Goal: Information Seeking & Learning: Check status

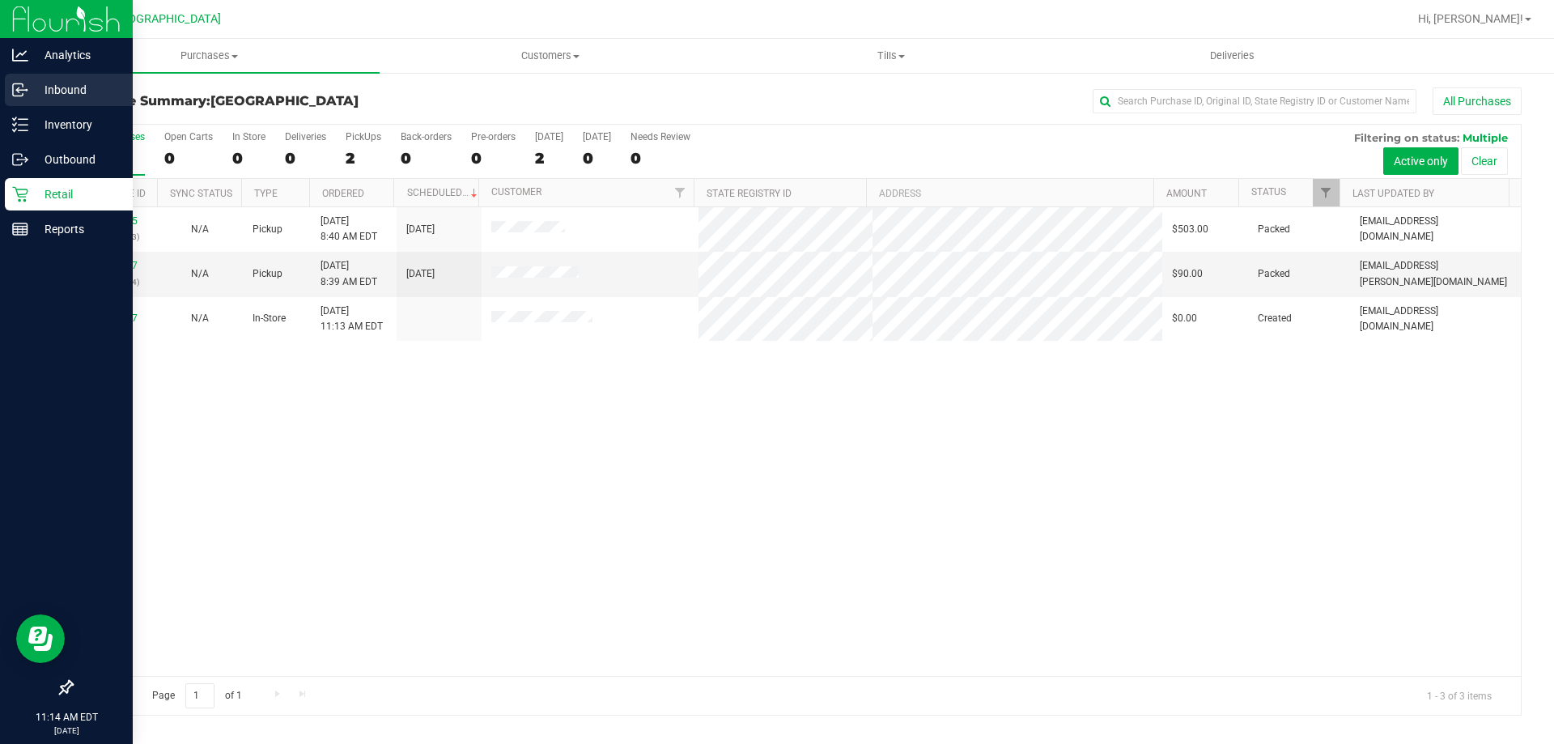
click at [80, 103] on div "Inbound" at bounding box center [69, 90] width 128 height 32
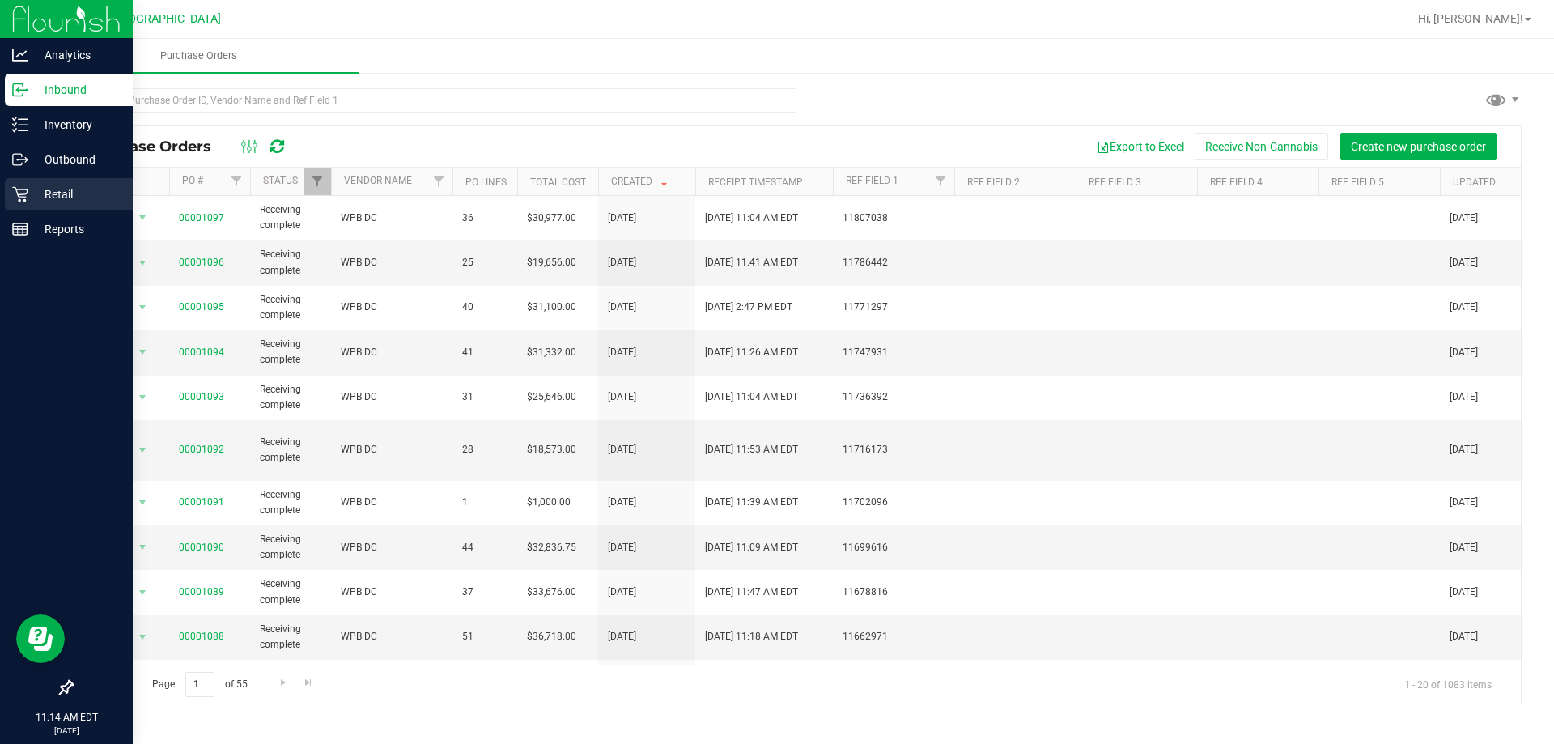
click at [36, 188] on p "Retail" at bounding box center [76, 194] width 97 height 19
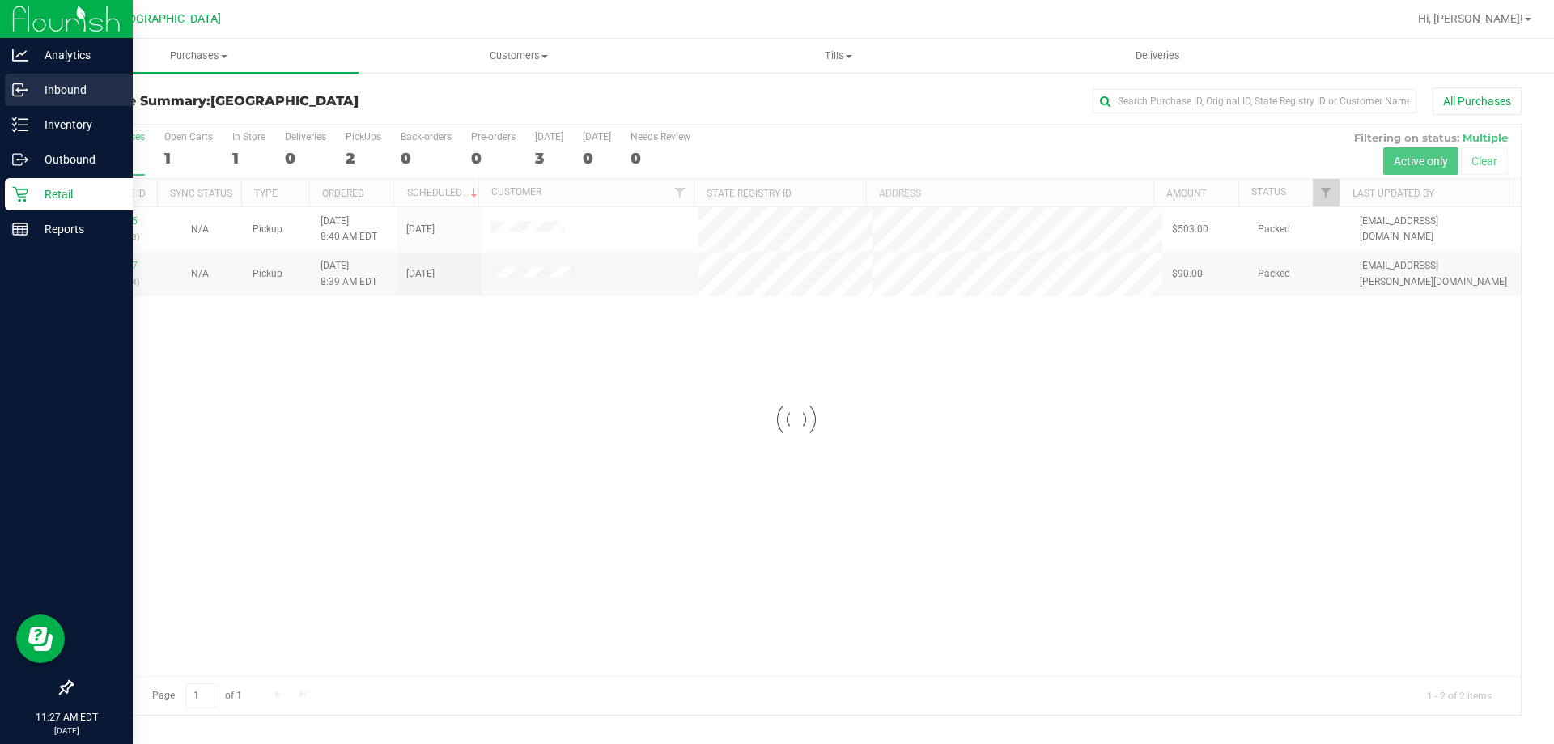
click at [74, 92] on p "Inbound" at bounding box center [76, 89] width 97 height 19
click at [26, 97] on icon at bounding box center [20, 90] width 16 height 16
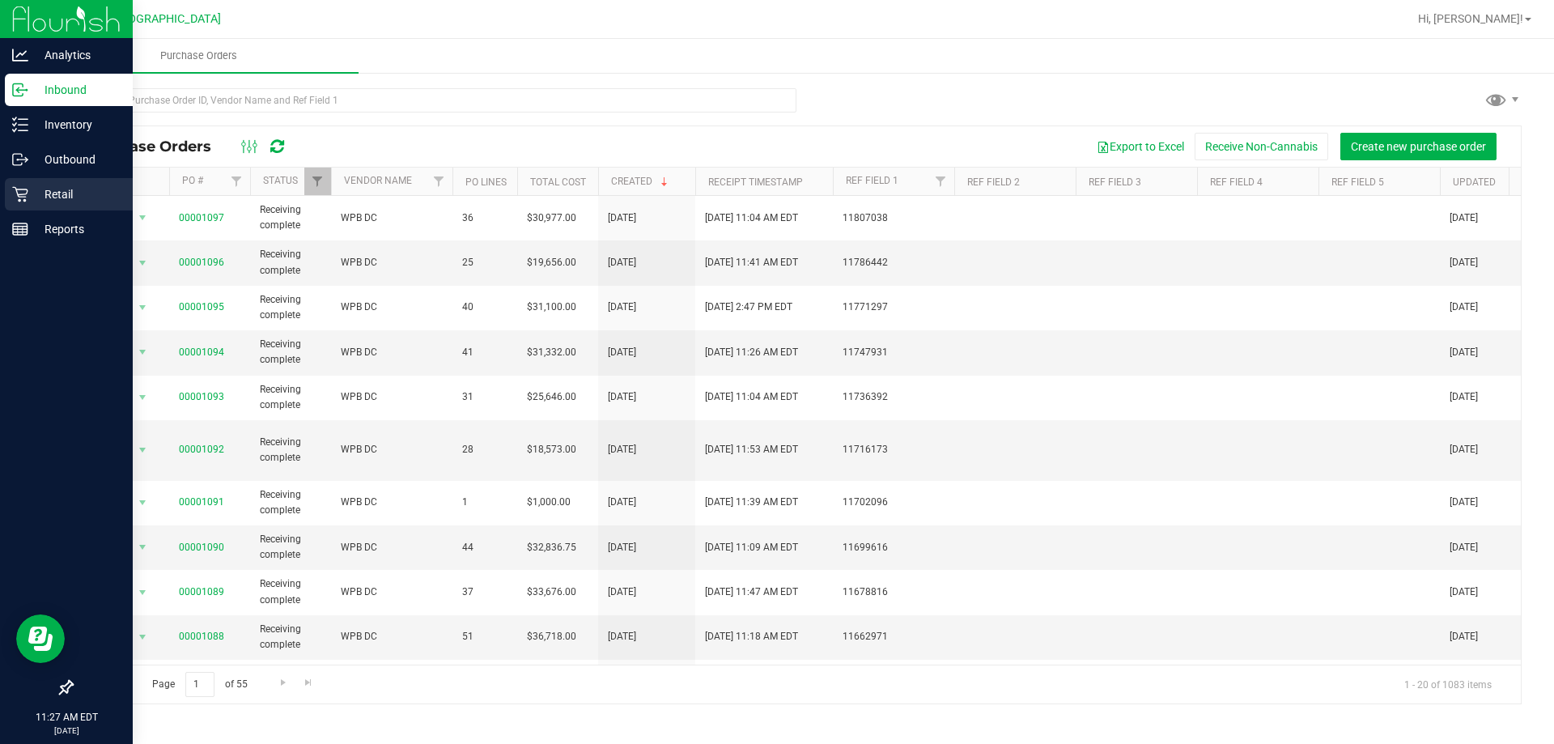
click at [10, 189] on div "Retail" at bounding box center [69, 194] width 128 height 32
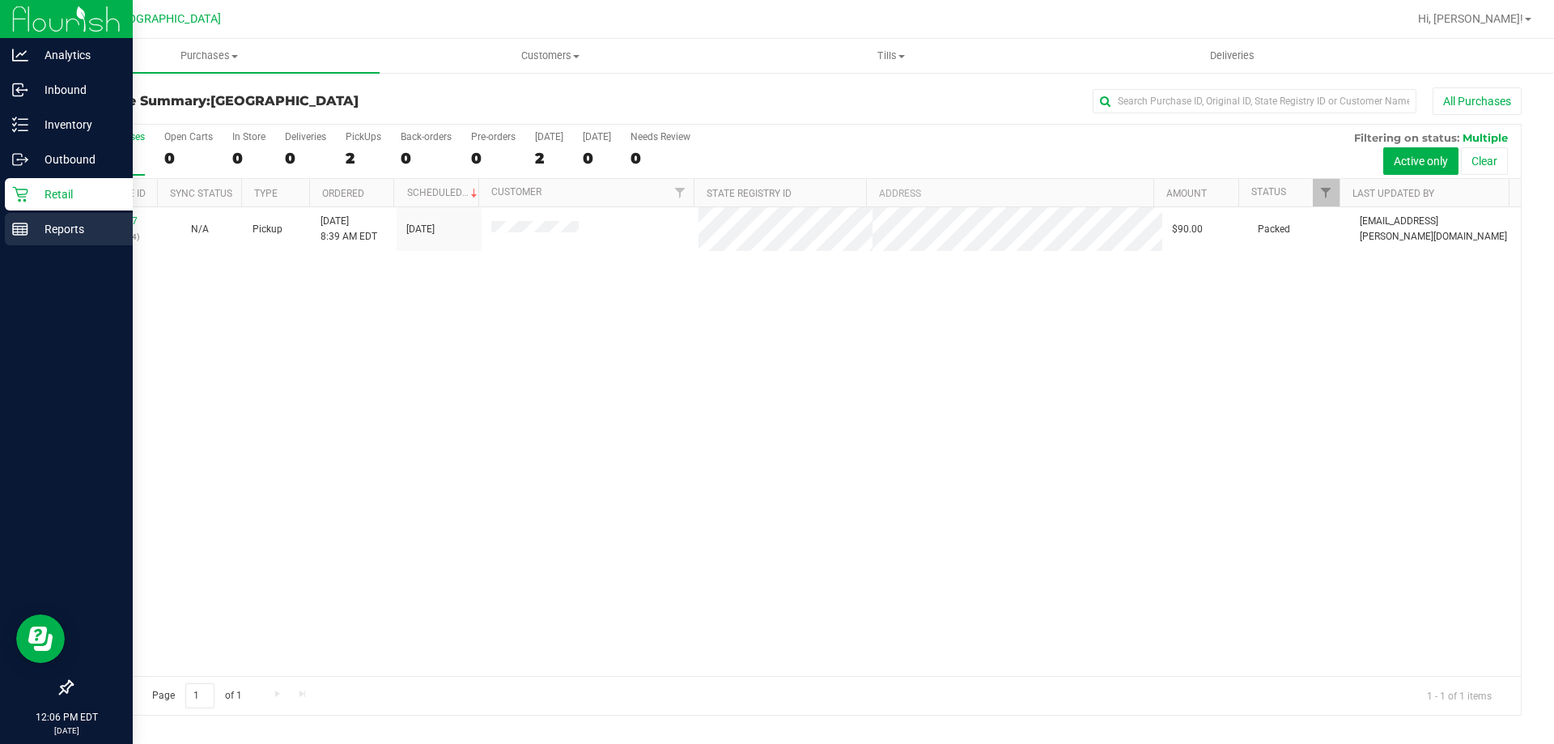
click at [110, 232] on p "Reports" at bounding box center [76, 228] width 97 height 19
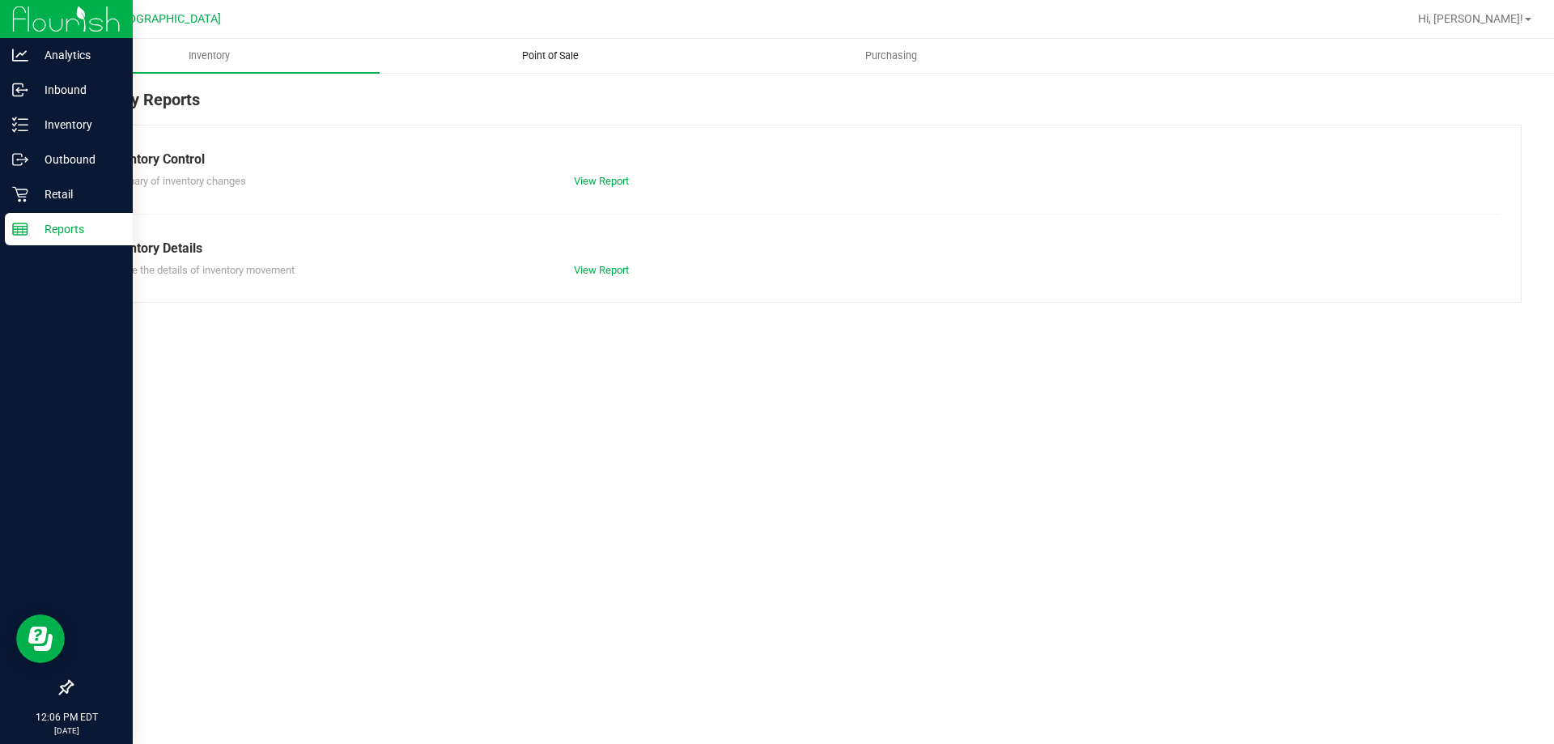
click at [558, 45] on uib-tab-heading "Point of Sale" at bounding box center [549, 56] width 339 height 32
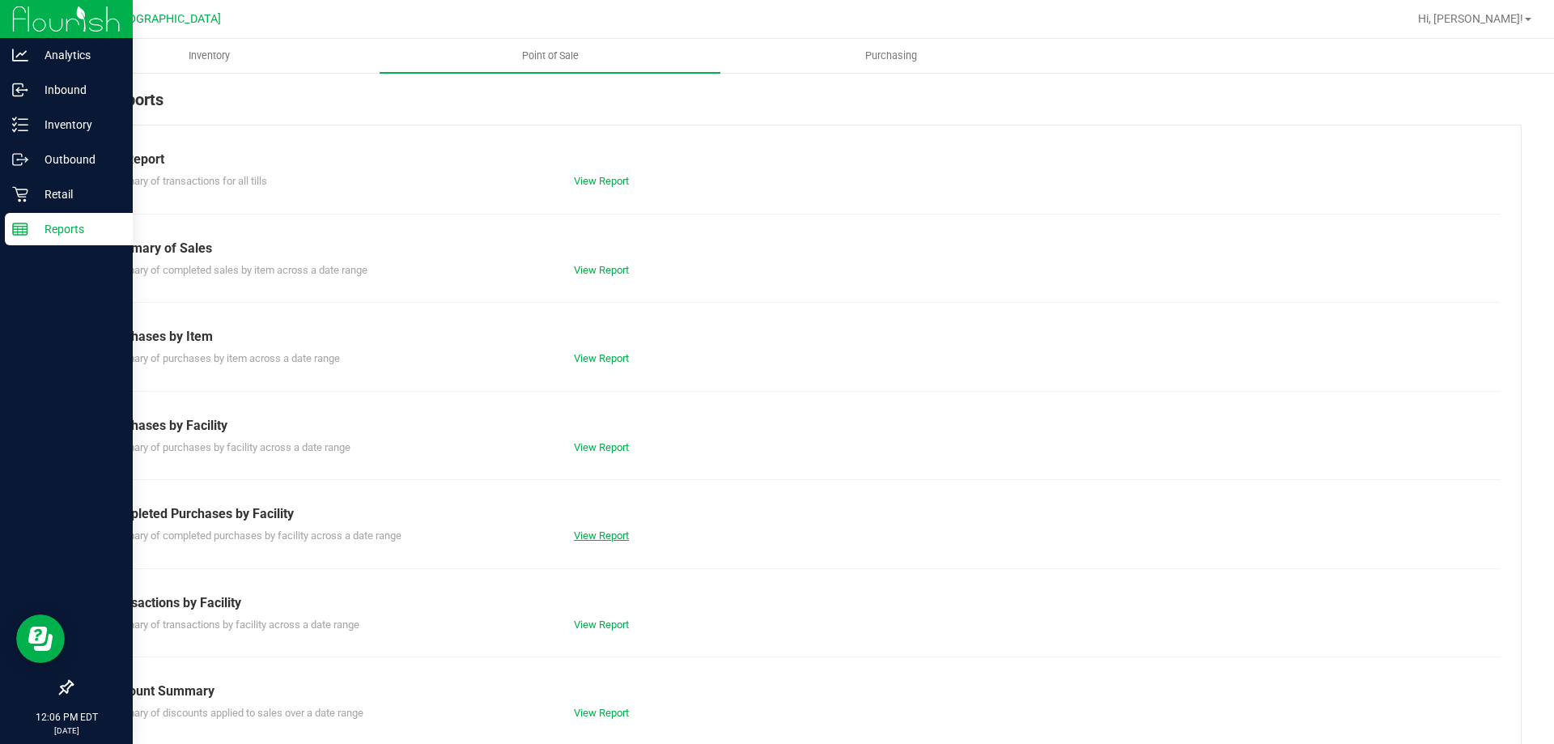
click at [583, 530] on link "View Report" at bounding box center [601, 535] width 55 height 12
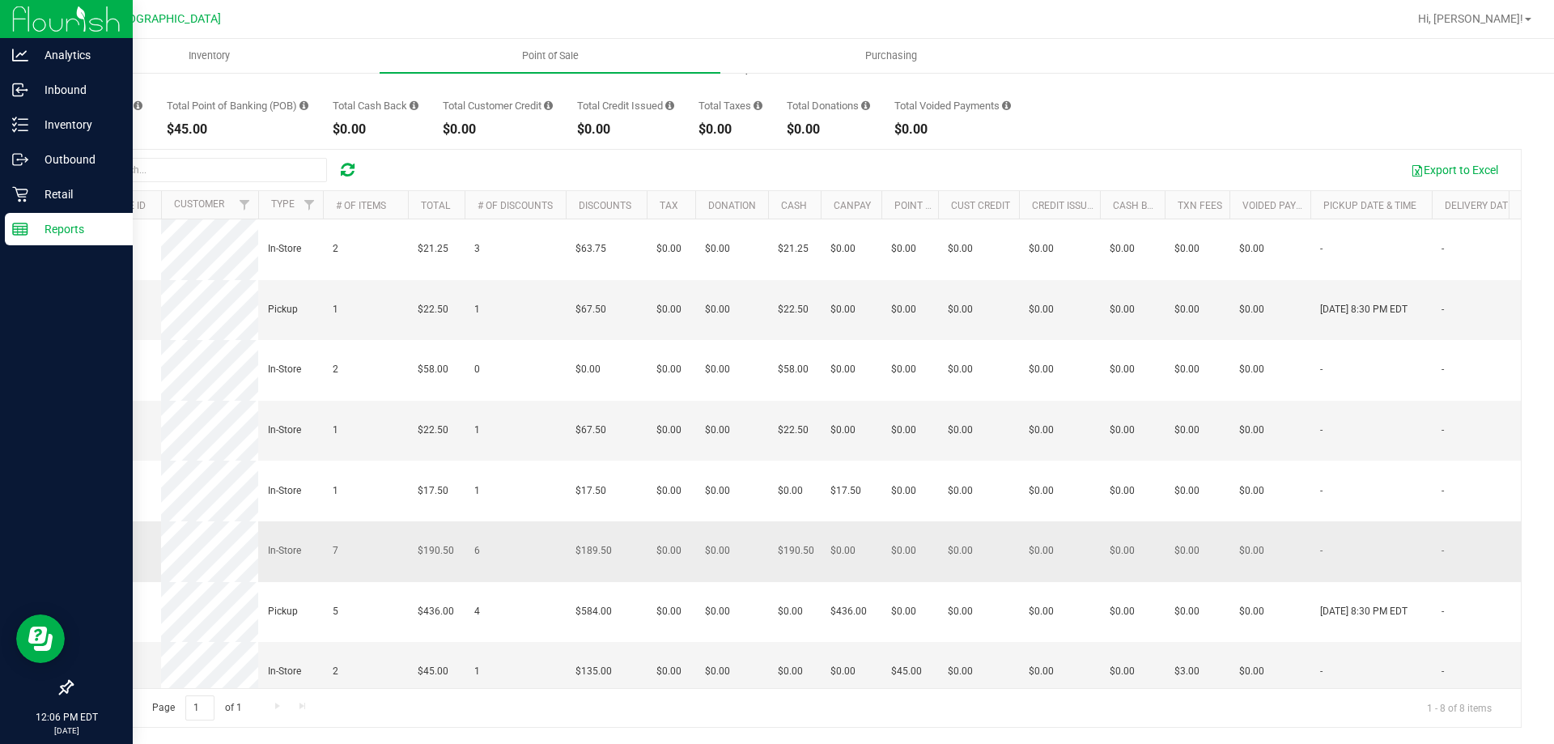
drag, startPoint x: 1185, startPoint y: 644, endPoint x: 90, endPoint y: 541, distance: 1099.9
click at [90, 541] on tbody "11821476 In-Store 2 $21.25 3 $63.75 $0.00 $0.00 $21.25 $0.00 $0.00 $0.00 $0.00 …" at bounding box center [1229, 460] width 2315 height 482
click at [51, 203] on p "Retail" at bounding box center [76, 194] width 97 height 19
